Goal: Transaction & Acquisition: Purchase product/service

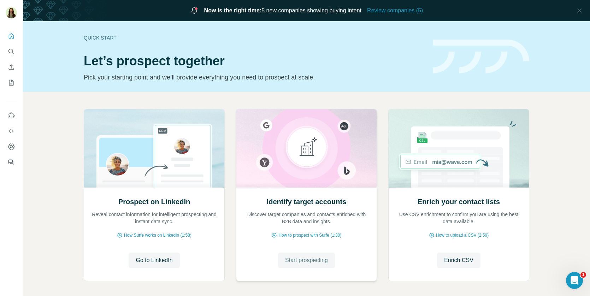
click at [285, 263] on span "Start prospecting" at bounding box center [306, 260] width 43 height 8
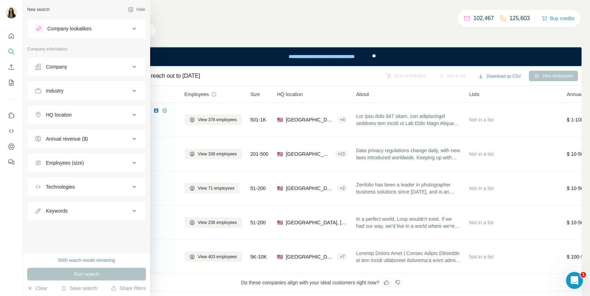
click at [52, 30] on div "Company lookalikes" at bounding box center [69, 28] width 44 height 7
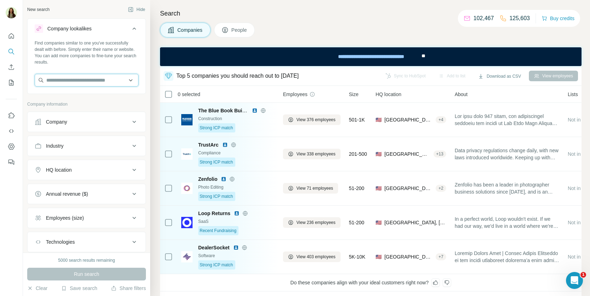
click at [68, 81] on input "text" at bounding box center [87, 80] width 104 height 13
paste input "**********"
click at [70, 80] on input "**********" at bounding box center [87, 80] width 104 height 13
click at [72, 77] on input "**********" at bounding box center [87, 80] width 104 height 13
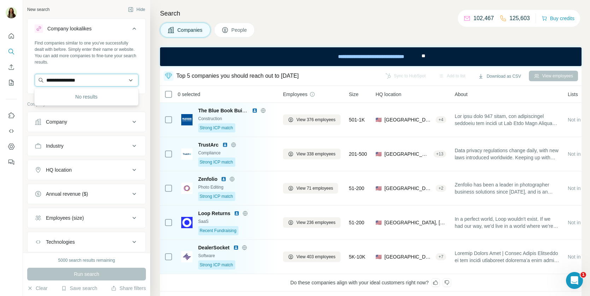
click at [72, 77] on input "**********" at bounding box center [87, 80] width 104 height 13
paste input "*******"
type input "**********"
click at [81, 99] on p "Spectrum Science" at bounding box center [74, 96] width 40 height 7
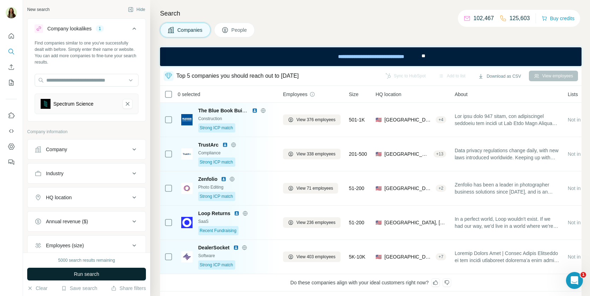
click at [82, 270] on button "Run search" at bounding box center [86, 274] width 119 height 13
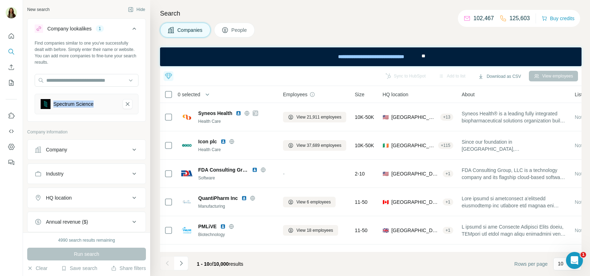
drag, startPoint x: 53, startPoint y: 104, endPoint x: 116, endPoint y: 104, distance: 63.3
click at [116, 104] on div "Spectrum Science" at bounding box center [79, 104] width 76 height 10
click at [85, 112] on div "Spectrum Science" at bounding box center [87, 104] width 104 height 20
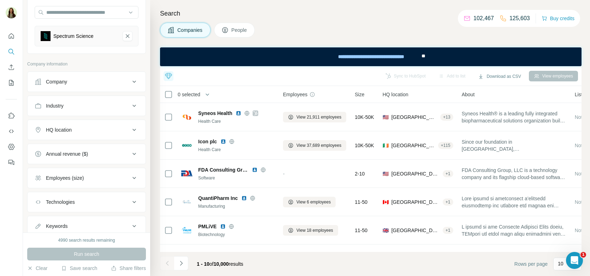
scroll to position [73, 0]
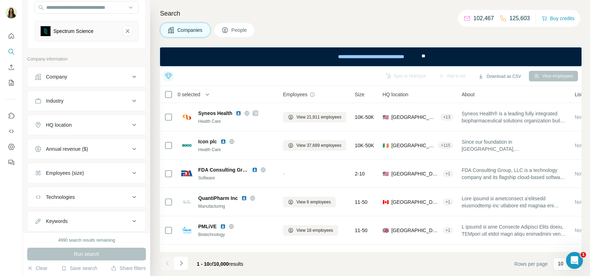
click at [75, 125] on div "HQ location" at bounding box center [82, 124] width 95 height 7
click at [72, 187] on button "Employees (size)" at bounding box center [87, 194] width 118 height 17
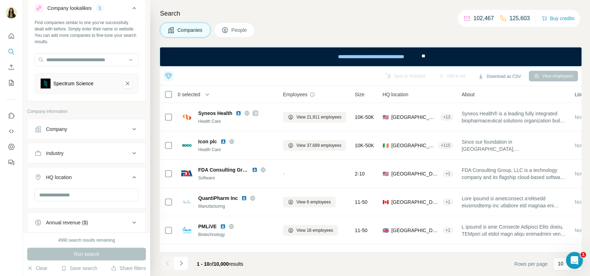
scroll to position [0, 0]
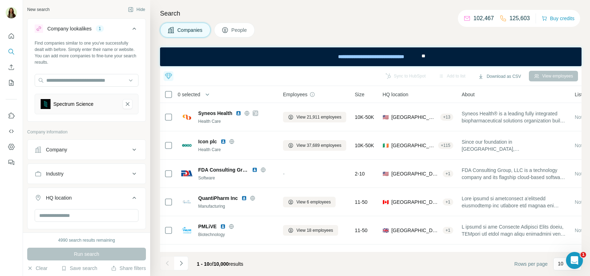
click at [228, 34] on button "People" at bounding box center [234, 30] width 41 height 15
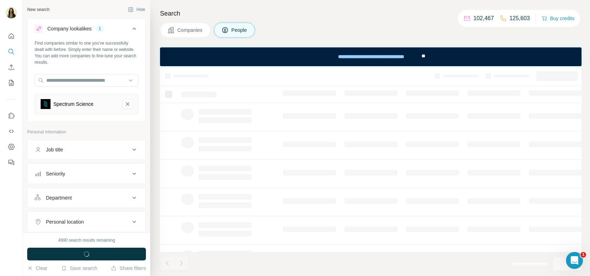
click at [67, 154] on button "Job title" at bounding box center [87, 149] width 118 height 17
click at [66, 165] on input "text" at bounding box center [80, 167] width 90 height 13
type input "***"
click at [130, 166] on icon "button" at bounding box center [132, 167] width 7 height 7
click at [195, 33] on span "Companies" at bounding box center [190, 30] width 26 height 7
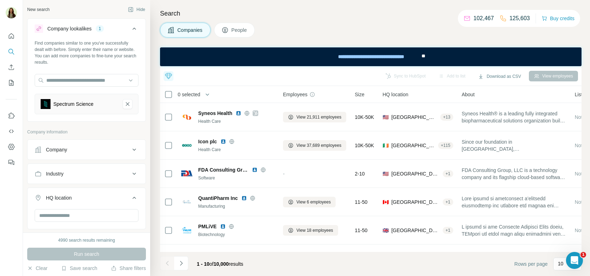
click at [73, 146] on div "Company" at bounding box center [82, 149] width 95 height 7
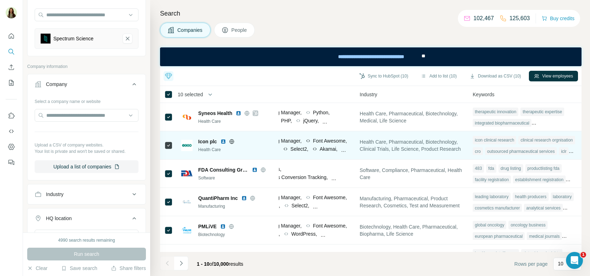
scroll to position [0, 483]
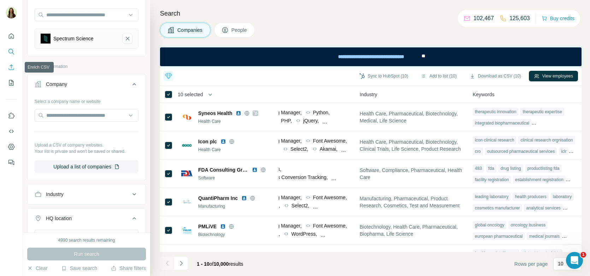
click at [11, 66] on icon "Enrich CSV" at bounding box center [11, 67] width 7 height 7
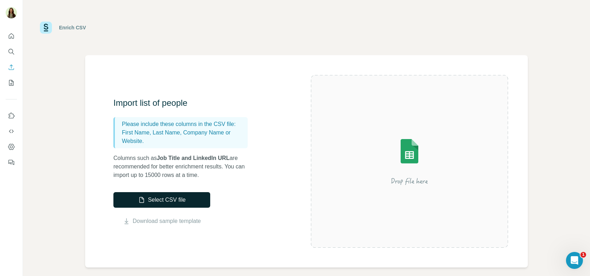
click at [182, 200] on button "Select CSV file" at bounding box center [161, 200] width 97 height 16
click at [6, 82] on button "My lists" at bounding box center [11, 82] width 11 height 13
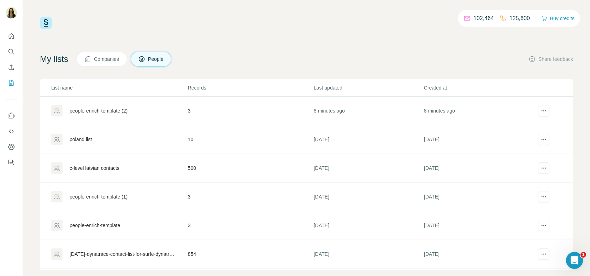
click at [94, 168] on div "c-level latvian contacts" at bounding box center [95, 167] width 50 height 7
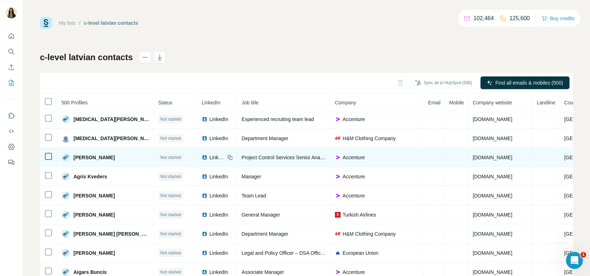
scroll to position [13, 0]
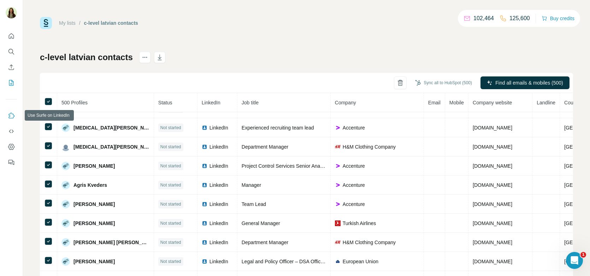
click at [10, 115] on icon "Use Surfe on LinkedIn" at bounding box center [12, 115] width 6 height 6
click at [11, 132] on icon "Use Surfe API" at bounding box center [11, 131] width 5 height 4
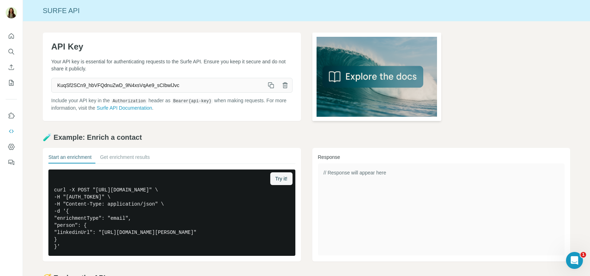
click at [388, 77] on img at bounding box center [376, 77] width 129 height 88
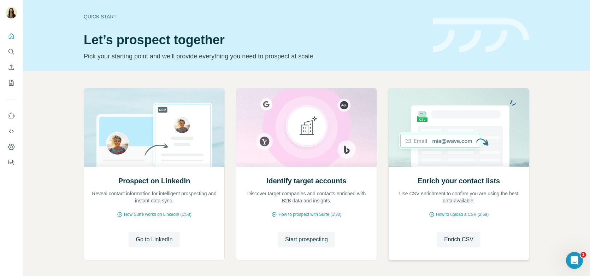
scroll to position [29, 0]
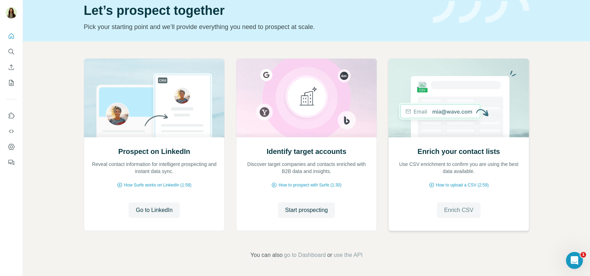
click at [448, 212] on span "Enrich CSV" at bounding box center [458, 210] width 29 height 8
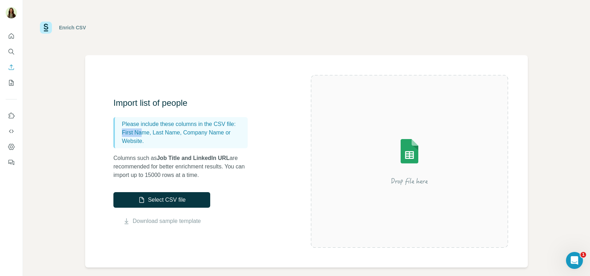
drag, startPoint x: 121, startPoint y: 132, endPoint x: 142, endPoint y: 132, distance: 21.2
click at [142, 132] on p "First Name, Last Name, Company Name or Website." at bounding box center [183, 136] width 123 height 17
drag, startPoint x: 156, startPoint y: 131, endPoint x: 178, endPoint y: 130, distance: 22.3
click at [178, 131] on p "First Name, Last Name, Company Name or Website." at bounding box center [183, 136] width 123 height 17
drag, startPoint x: 186, startPoint y: 133, endPoint x: 225, endPoint y: 133, distance: 39.2
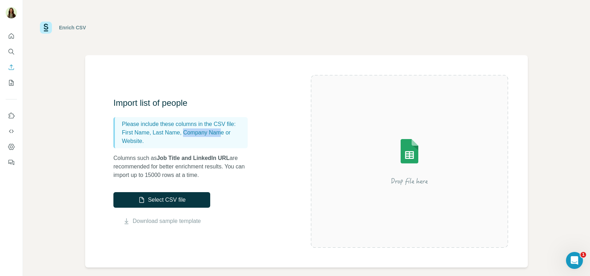
click at [225, 133] on p "First Name, Last Name, Company Name or Website." at bounding box center [183, 136] width 123 height 17
click at [131, 141] on p "First Name, Last Name, Company Name or Website." at bounding box center [183, 136] width 123 height 17
click at [153, 222] on link "Download sample template" at bounding box center [167, 221] width 68 height 8
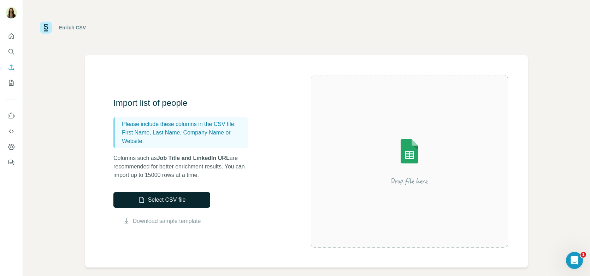
click at [157, 200] on button "Select CSV file" at bounding box center [161, 200] width 97 height 16
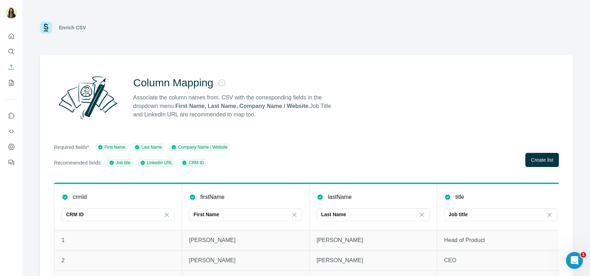
scroll to position [27, 0]
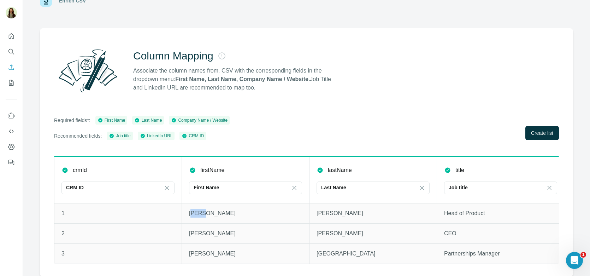
drag, startPoint x: 191, startPoint y: 214, endPoint x: 229, endPoint y: 214, distance: 37.5
click at [229, 214] on p "Maged" at bounding box center [245, 213] width 113 height 8
drag, startPoint x: 339, startPoint y: 213, endPoint x: 351, endPoint y: 212, distance: 12.0
click at [351, 212] on p "Elhadad" at bounding box center [373, 213] width 113 height 8
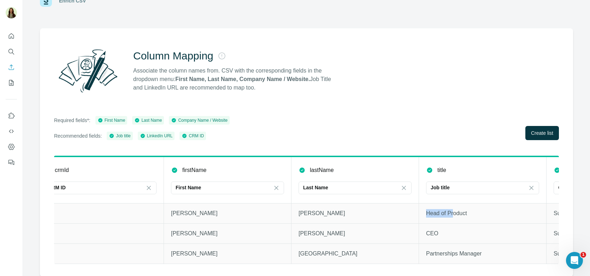
drag, startPoint x: 427, startPoint y: 209, endPoint x: 454, endPoint y: 209, distance: 27.6
click at [454, 209] on p "Head of Product" at bounding box center [482, 213] width 113 height 8
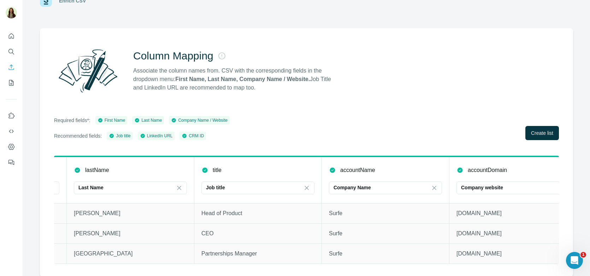
scroll to position [0, 247]
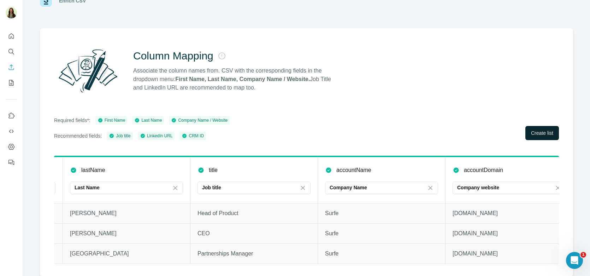
click at [535, 130] on span "Create list" at bounding box center [542, 132] width 22 height 7
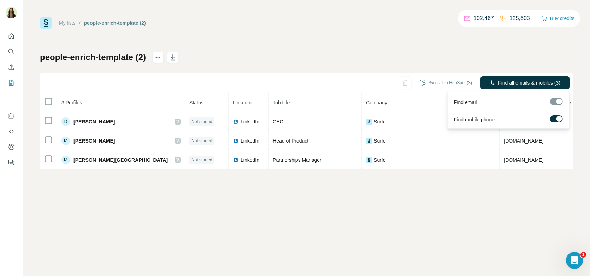
click at [513, 86] on span "Find all emails & mobiles (3)" at bounding box center [529, 82] width 62 height 7
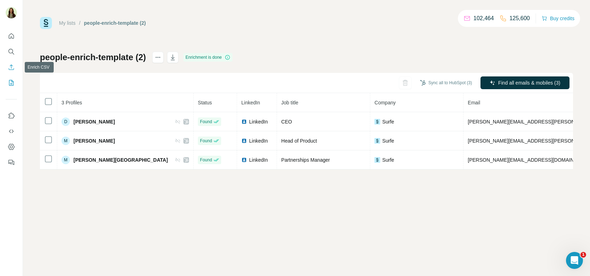
click at [11, 69] on icon "Enrich CSV" at bounding box center [11, 66] width 5 height 5
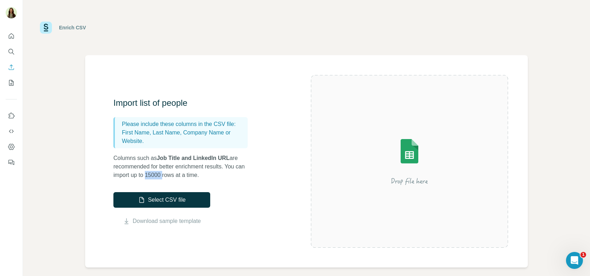
drag, startPoint x: 147, startPoint y: 174, endPoint x: 167, endPoint y: 174, distance: 19.4
click at [167, 174] on p "Columns such as Job Title and LinkedIn URL are recommended for better enrichmen…" at bounding box center [183, 166] width 141 height 25
click at [14, 55] on button "Search" at bounding box center [11, 51] width 11 height 13
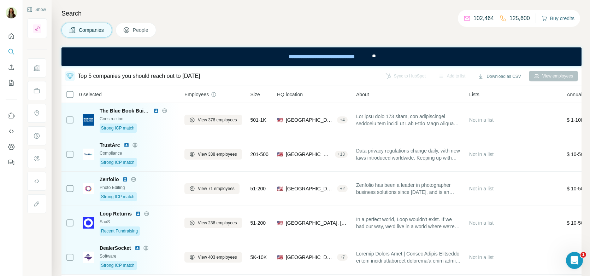
click at [560, 16] on button "Buy credits" at bounding box center [558, 18] width 33 height 10
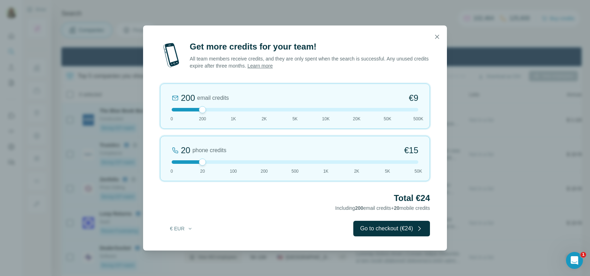
drag, startPoint x: 203, startPoint y: 110, endPoint x: 230, endPoint y: 109, distance: 27.6
click at [206, 109] on div at bounding box center [202, 109] width 7 height 7
drag, startPoint x: 230, startPoint y: 109, endPoint x: 263, endPoint y: 109, distance: 32.2
click at [237, 109] on div at bounding box center [233, 109] width 7 height 7
click at [266, 105] on div "2K email credits 5% Discount €80 0 200 1K 2K 5K 10K 20K 50K 500K" at bounding box center [295, 105] width 270 height 45
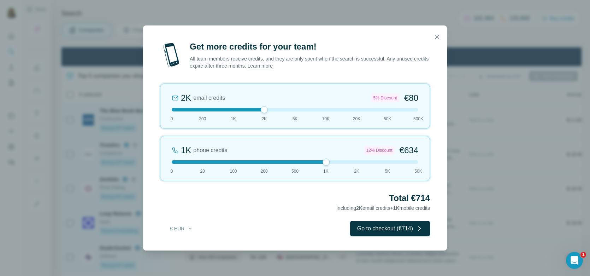
drag, startPoint x: 204, startPoint y: 159, endPoint x: 257, endPoint y: 159, distance: 53.0
click at [257, 160] on div at bounding box center [295, 162] width 247 height 4
click at [190, 223] on button "€ EUR" at bounding box center [181, 228] width 33 height 13
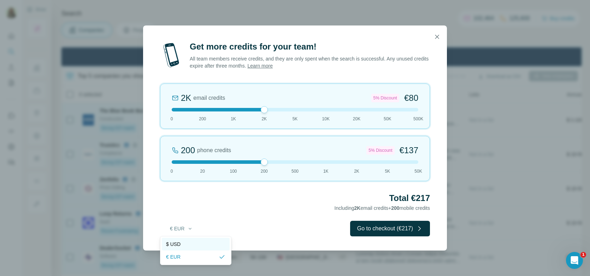
click at [178, 245] on span "$ USD" at bounding box center [173, 243] width 14 height 7
click at [263, 111] on div at bounding box center [264, 109] width 7 height 7
click at [186, 229] on button "$ USD" at bounding box center [181, 228] width 33 height 13
click at [180, 258] on span "€ EUR" at bounding box center [173, 256] width 14 height 7
click at [178, 230] on button "€ EUR" at bounding box center [181, 228] width 33 height 13
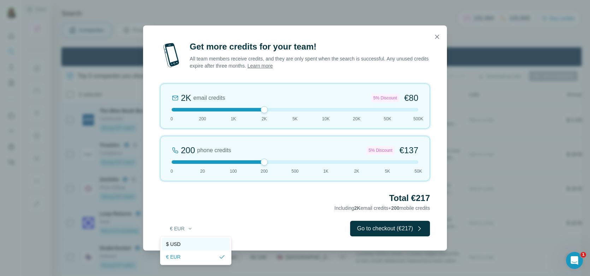
click at [181, 243] on div "$ USD" at bounding box center [195, 243] width 59 height 7
click at [262, 108] on div at bounding box center [264, 109] width 7 height 7
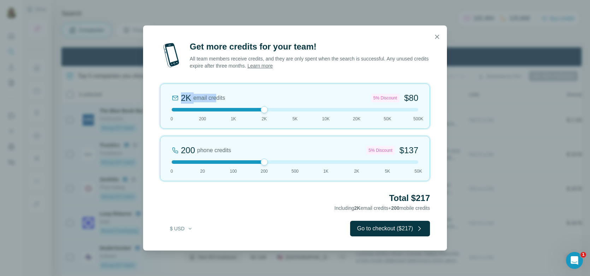
drag, startPoint x: 181, startPoint y: 98, endPoint x: 219, endPoint y: 98, distance: 38.9
click at [219, 98] on span "2K email credits" at bounding box center [198, 97] width 53 height 11
drag, startPoint x: 236, startPoint y: 112, endPoint x: 269, endPoint y: 111, distance: 32.5
click at [269, 111] on div at bounding box center [295, 110] width 247 height 4
click at [437, 38] on icon "button" at bounding box center [437, 36] width 7 height 7
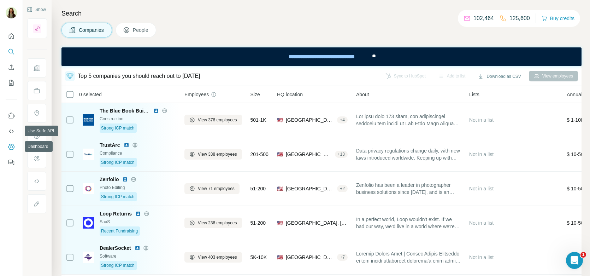
click at [13, 148] on icon "Dashboard" at bounding box center [11, 146] width 7 height 7
